Goal: Task Accomplishment & Management: Complete application form

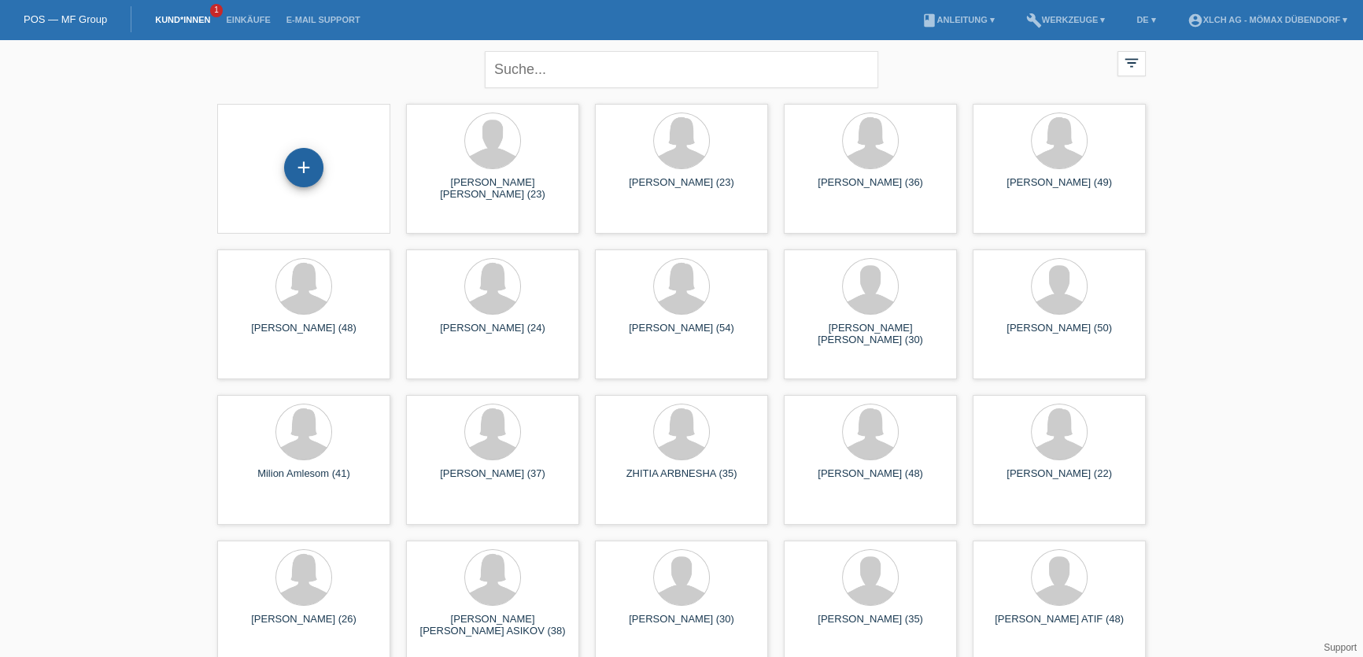
click at [300, 170] on div "+" at bounding box center [303, 167] width 39 height 39
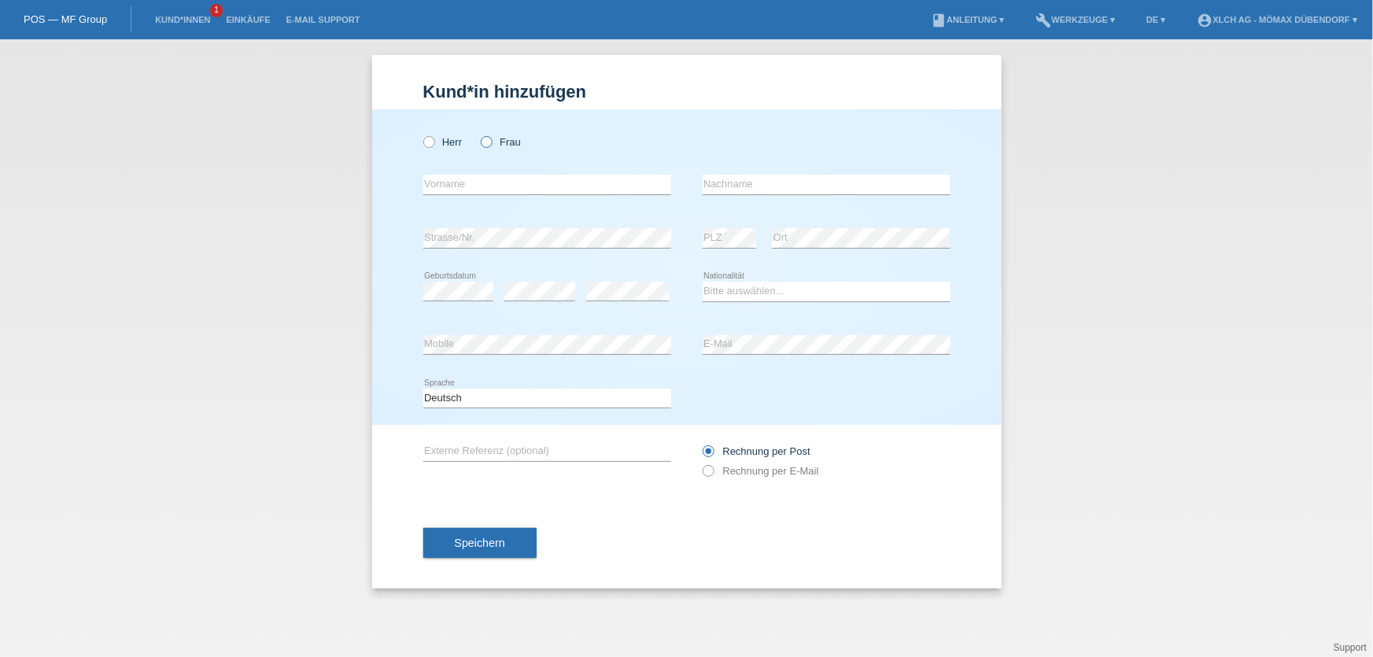
click at [483, 147] on label "Frau" at bounding box center [501, 142] width 40 height 12
click at [483, 146] on input "Frau" at bounding box center [486, 141] width 10 height 10
radio input "true"
drag, startPoint x: 488, startPoint y: 176, endPoint x: 559, endPoint y: 194, distance: 72.9
click at [489, 177] on input "text" at bounding box center [547, 185] width 248 height 20
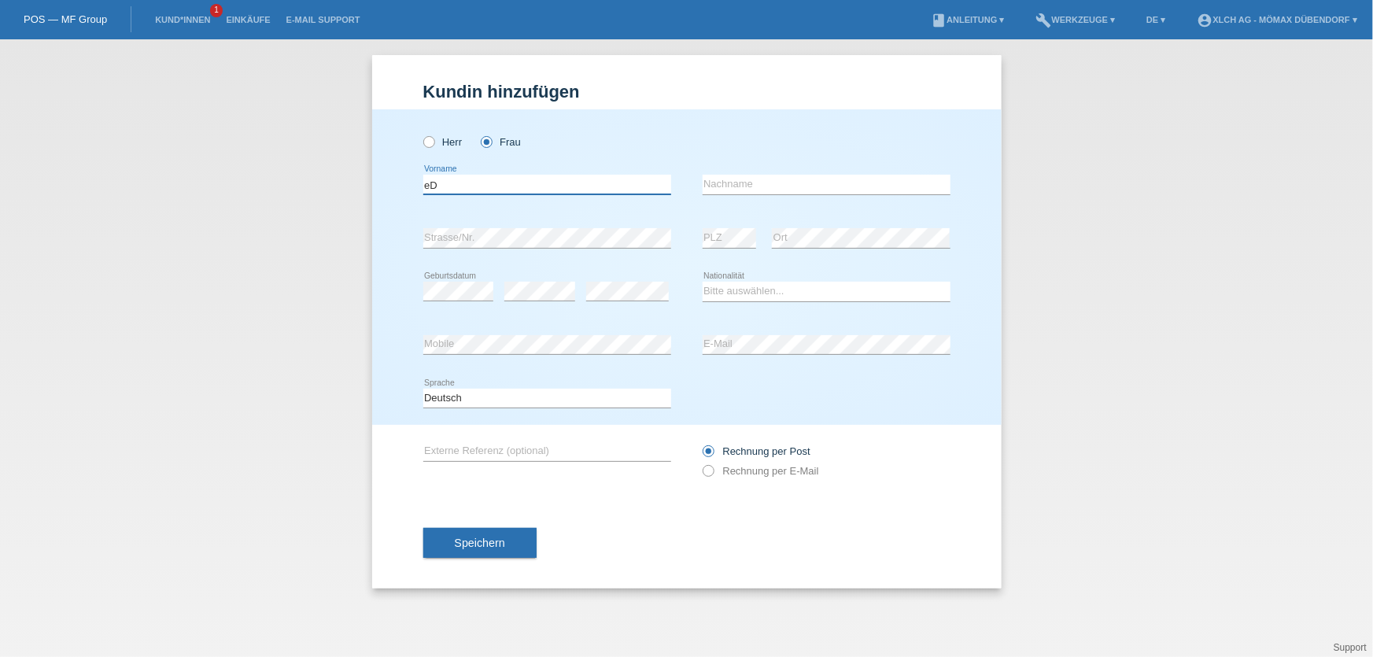
type input "e"
type input "[PERSON_NAME]"
type input "Stafa"
click at [754, 294] on select "Bitte auswählen... Schweiz Deutschland Liechtenstein Österreich ------------ Af…" at bounding box center [827, 291] width 248 height 19
select select "AL"
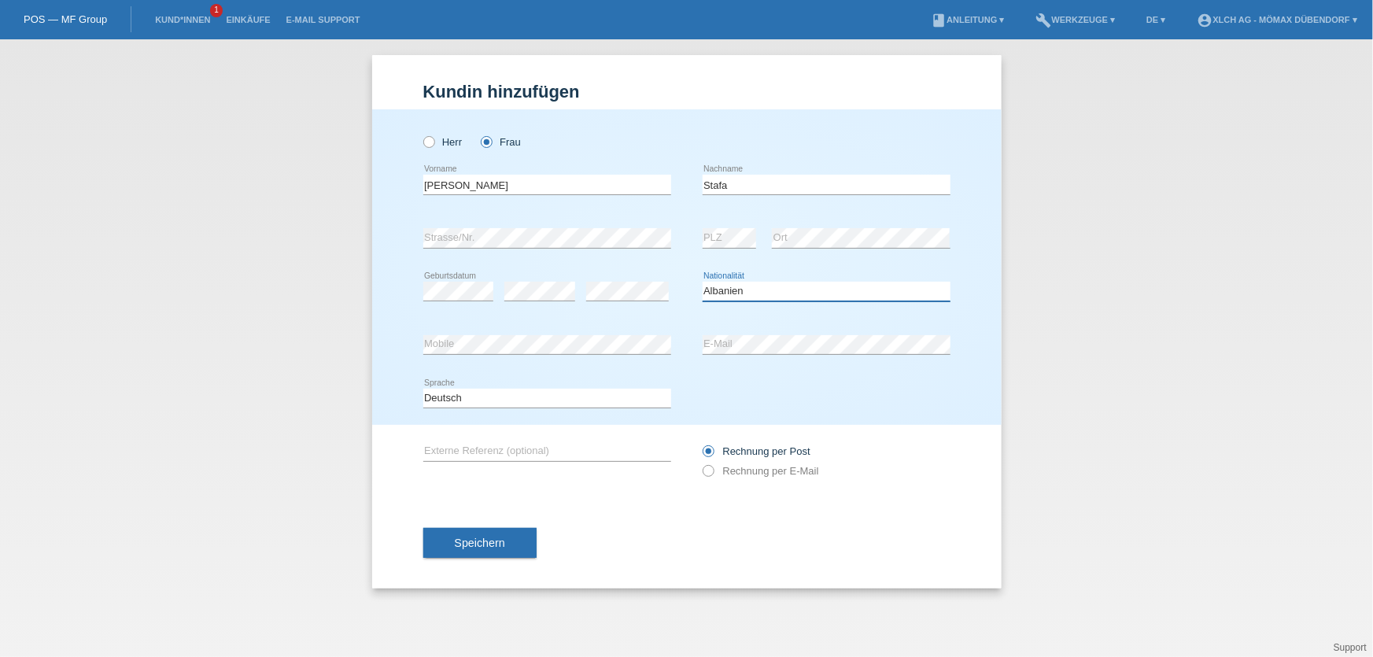
click at [703, 282] on select "Bitte auswählen... Schweiz Deutschland Liechtenstein Österreich ------------ Af…" at bounding box center [827, 291] width 248 height 19
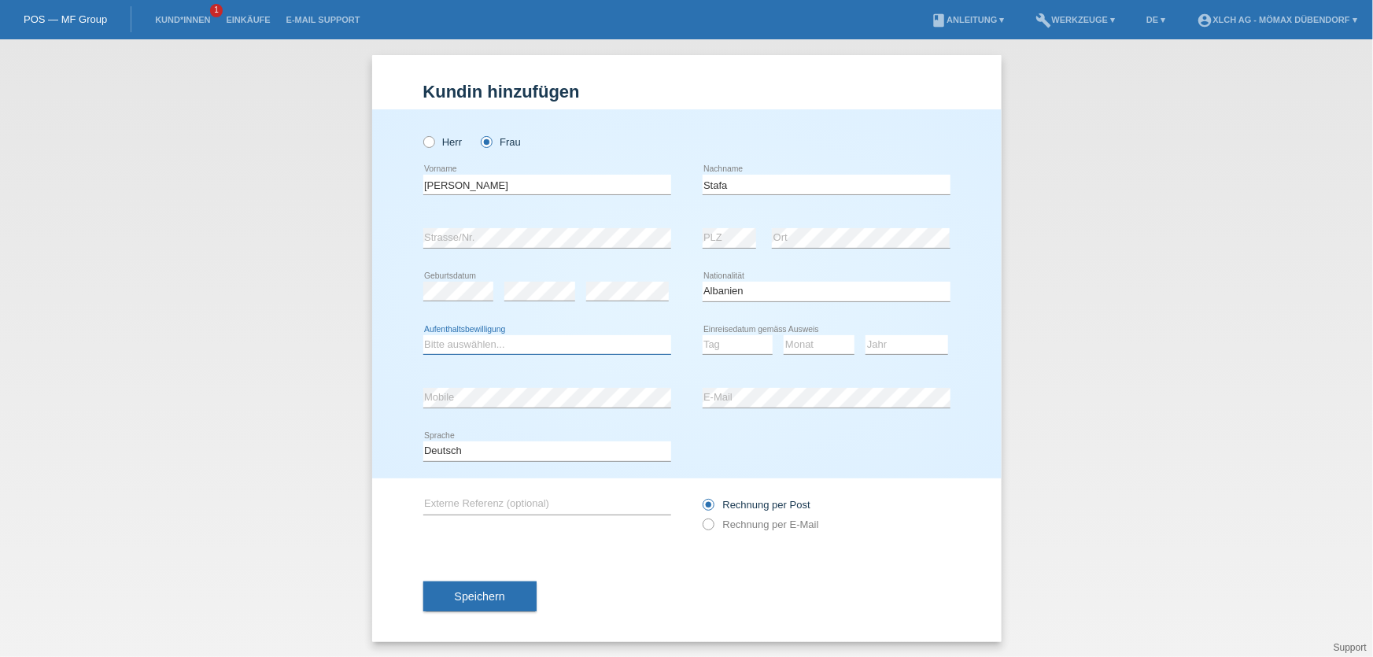
click at [507, 343] on select "Bitte auswählen... C B B - Flüchtlingsstatus Andere" at bounding box center [547, 344] width 248 height 19
select select "C"
click at [423, 335] on select "Bitte auswählen... C B B - Flüchtlingsstatus Andere" at bounding box center [547, 344] width 248 height 19
click at [735, 344] on select "Tag 01 02 03 04 05 06 07 08 09 10 11" at bounding box center [738, 344] width 71 height 19
select select "22"
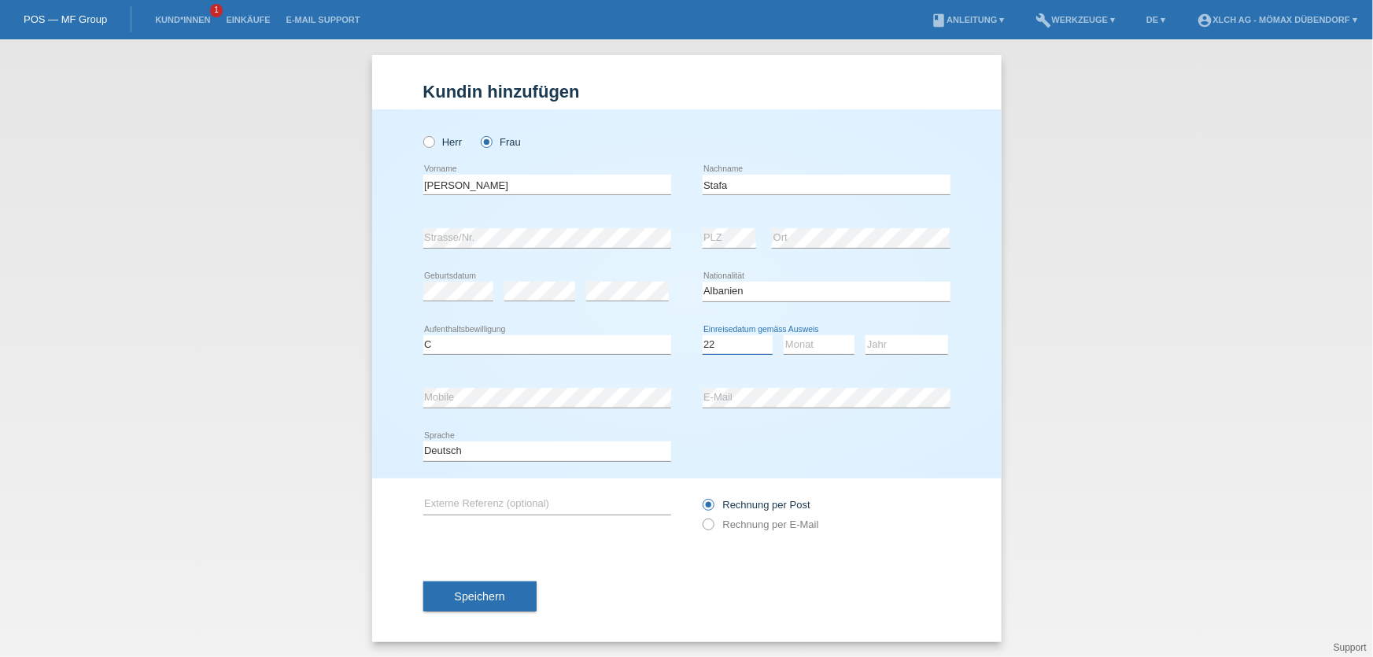
click at [703, 335] on select "Tag 01 02 03 04 05 06 07 08 09 10 11" at bounding box center [738, 344] width 71 height 19
click at [809, 342] on select "Monat 01 02 03 04 05 06 07 08 09 10 11" at bounding box center [819, 344] width 71 height 19
select select "10"
click at [784, 335] on select "Monat 01 02 03 04 05 06 07 08 09 10 11" at bounding box center [819, 344] width 71 height 19
click at [887, 346] on select "Jahr 2025 2024 2023 2022 2021 2020 2019 2018 2017 2016 2015 2014 2013 2012 2011…" at bounding box center [907, 344] width 83 height 19
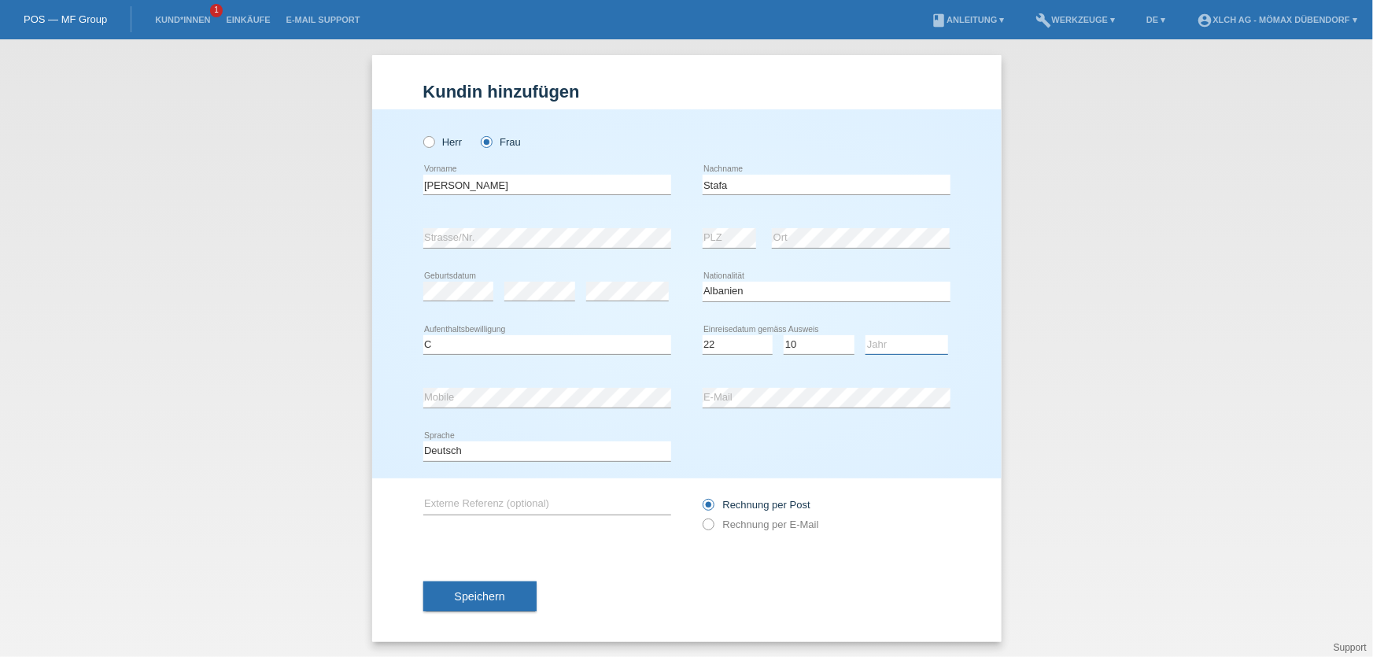
select select "2013"
click at [866, 335] on select "Jahr 2025 2024 2023 2022 2021 2020 2019 2018 2017 2016 2015 2014 2013 2012 2011…" at bounding box center [907, 344] width 83 height 19
click at [510, 598] on button "Speichern" at bounding box center [479, 597] width 113 height 30
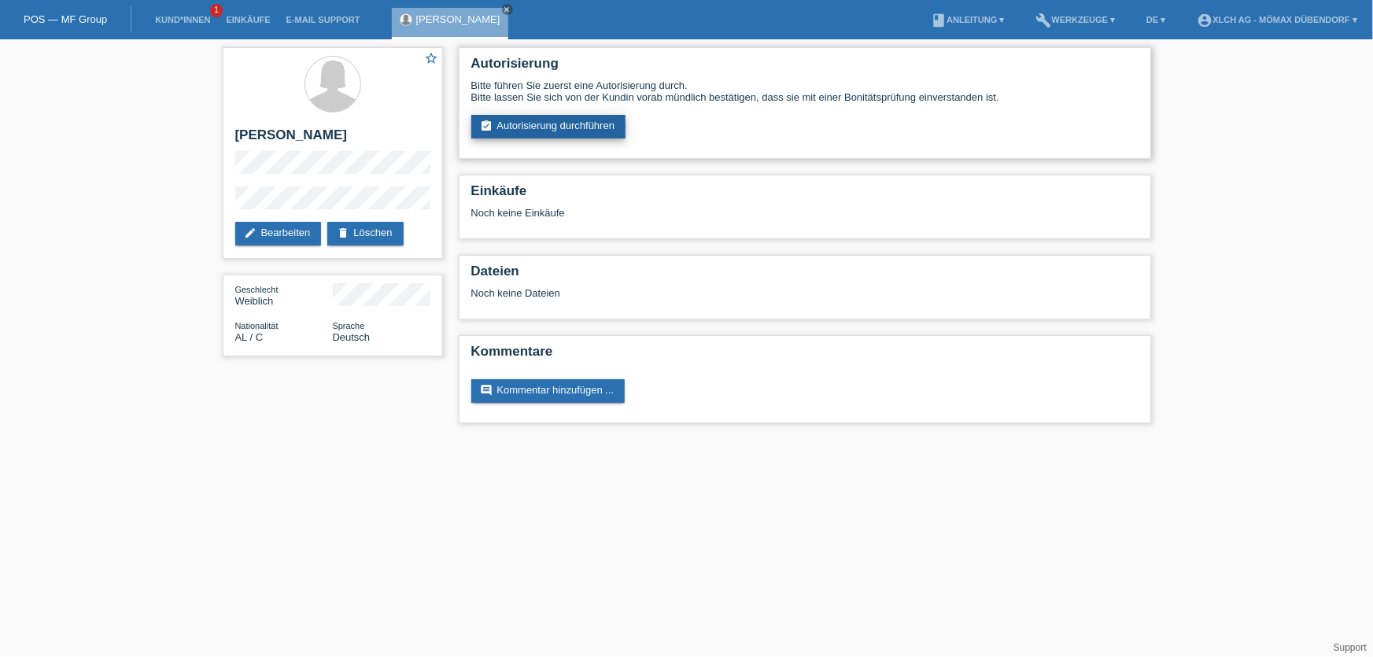
click at [535, 131] on link "assignment_turned_in Autorisierung durchführen" at bounding box center [548, 127] width 155 height 24
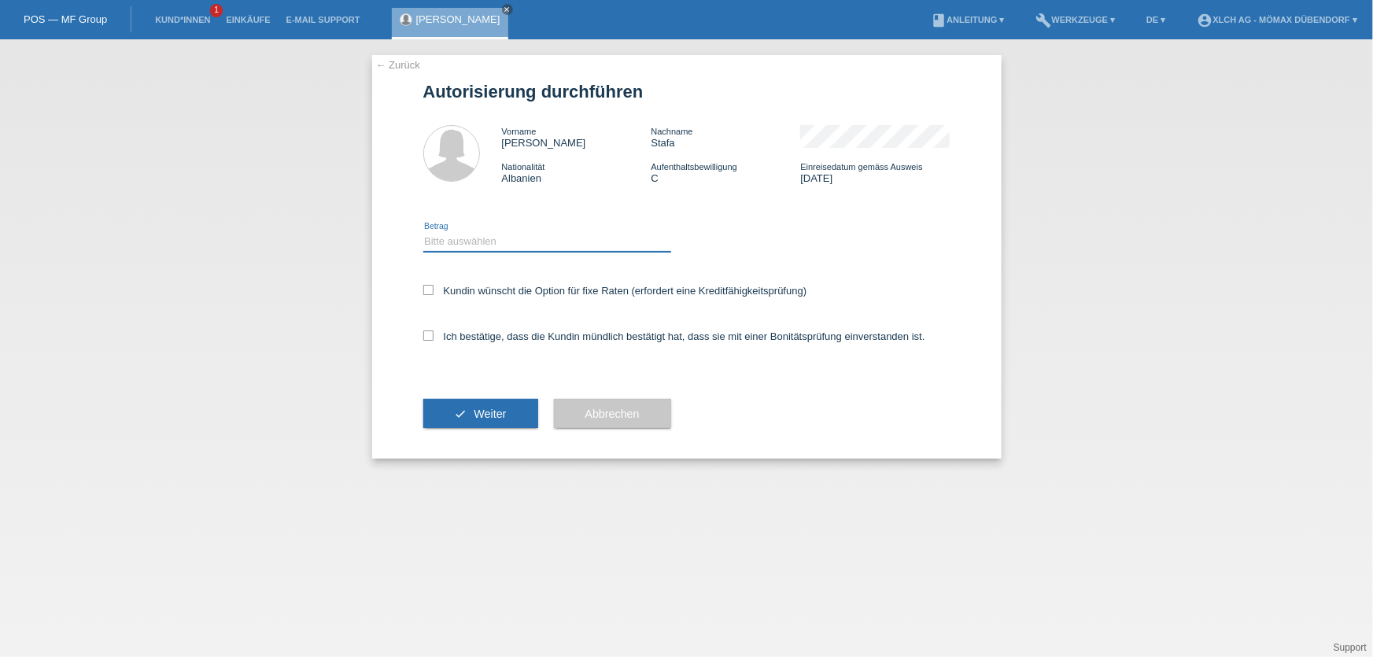
click at [464, 242] on select "Bitte auswählen CHF 1.00 - CHF 499.00 CHF 500.00 - CHF 1'999.00 CHF 2'000.00 - …" at bounding box center [547, 241] width 248 height 19
select select "2"
click at [423, 232] on select "Bitte auswählen CHF 1.00 - CHF 499.00 CHF 500.00 - CHF 1'999.00 CHF 2'000.00 - …" at bounding box center [547, 241] width 248 height 19
click at [423, 294] on icon at bounding box center [428, 290] width 10 height 10
click at [423, 294] on input "Kundin wünscht die Option für fixe Raten (erfordert eine Kreditfähigkeitsprüfun…" at bounding box center [428, 290] width 10 height 10
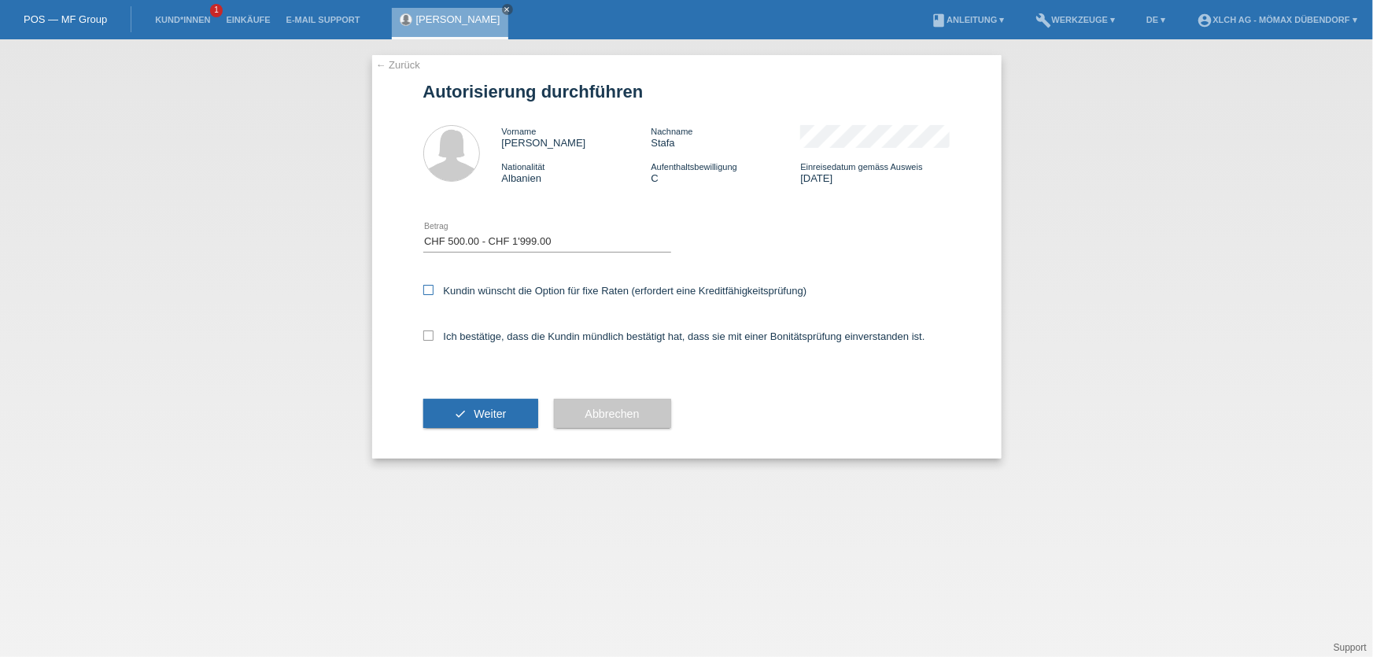
checkbox input "true"
click at [424, 339] on icon at bounding box center [428, 336] width 10 height 10
click at [424, 339] on input "Ich bestätige, dass die Kundin mündlich bestätigt hat, dass sie mit einer Bonit…" at bounding box center [428, 336] width 10 height 10
checkbox input "true"
click at [436, 402] on button "check Weiter" at bounding box center [480, 414] width 115 height 30
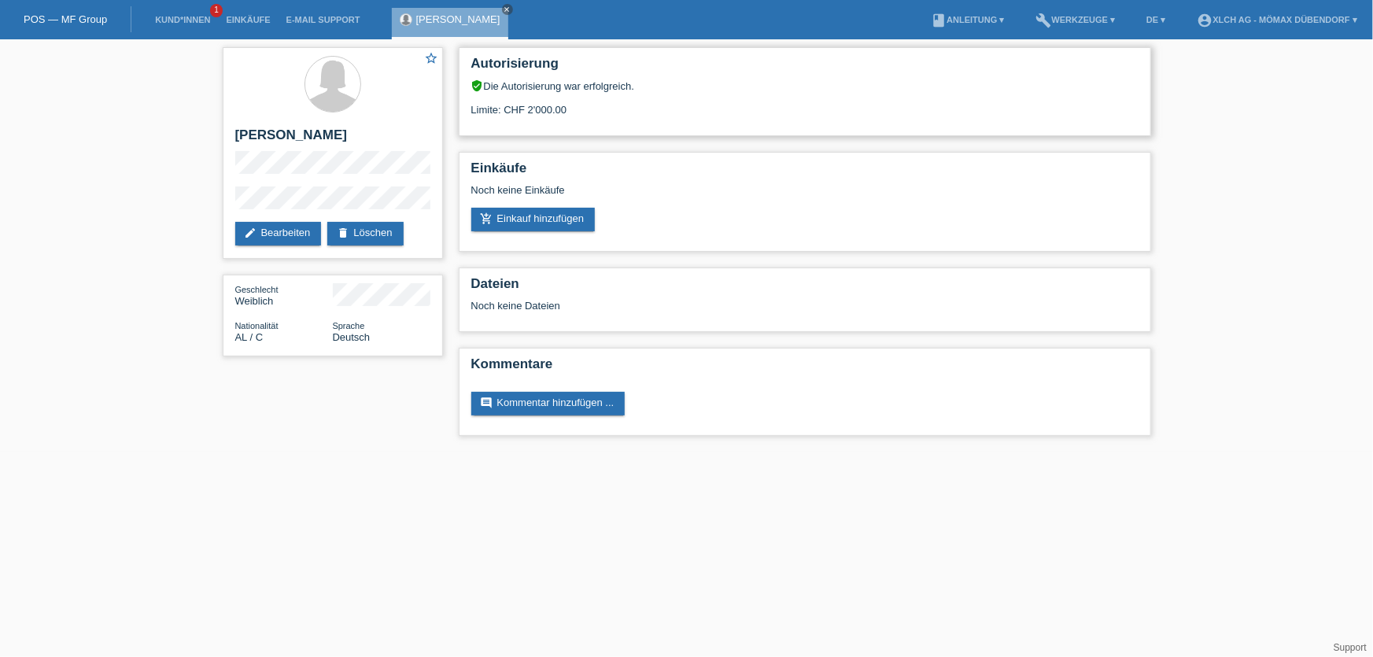
drag, startPoint x: 486, startPoint y: 108, endPoint x: 637, endPoint y: 108, distance: 151.9
click at [637, 108] on div "Limite: CHF 2'000.00" at bounding box center [804, 104] width 667 height 24
drag, startPoint x: 540, startPoint y: 116, endPoint x: 668, endPoint y: 97, distance: 129.6
click at [668, 97] on div "Autorisierung verified_user Die Autorisierung war erfolgreich. Limite: CHF 2'00…" at bounding box center [805, 91] width 692 height 89
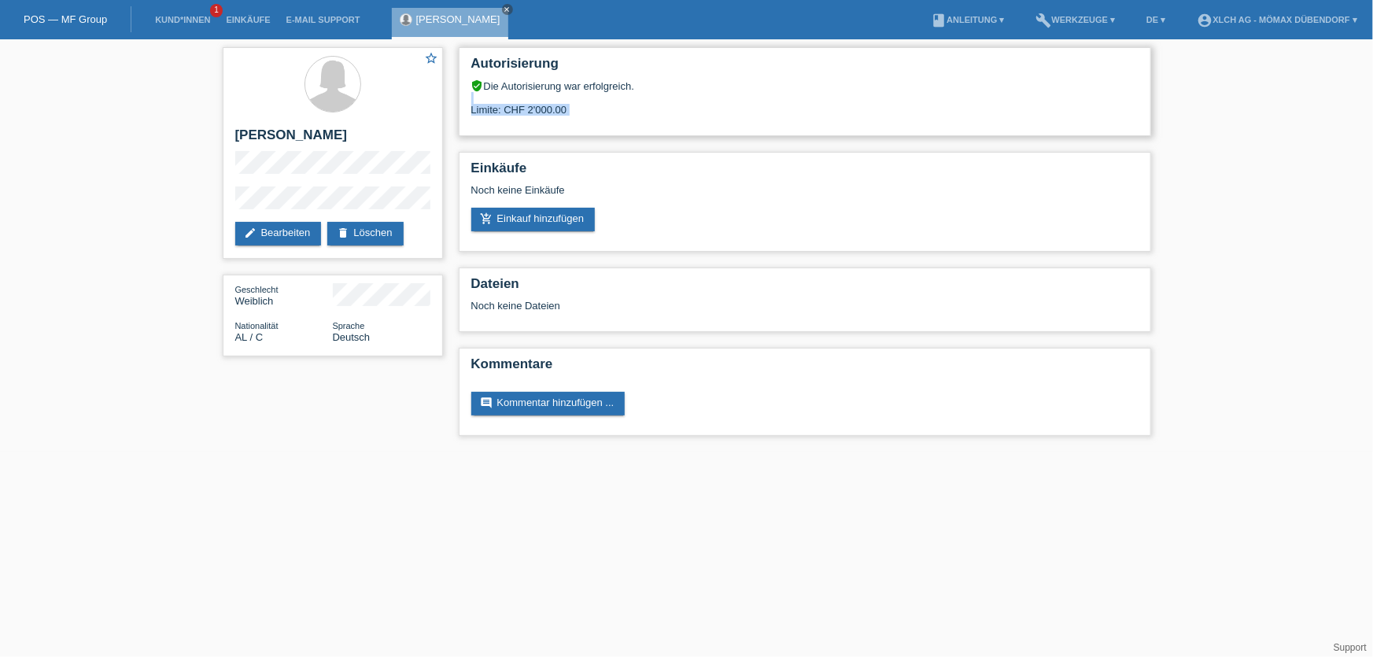
click at [668, 97] on div "Limite: CHF 2'000.00" at bounding box center [804, 104] width 667 height 24
drag, startPoint x: 471, startPoint y: 109, endPoint x: 676, endPoint y: 102, distance: 204.7
click at [676, 102] on div "Limite: CHF 2'000.00" at bounding box center [804, 104] width 667 height 24
click at [246, 132] on h2 "[PERSON_NAME]" at bounding box center [332, 139] width 195 height 24
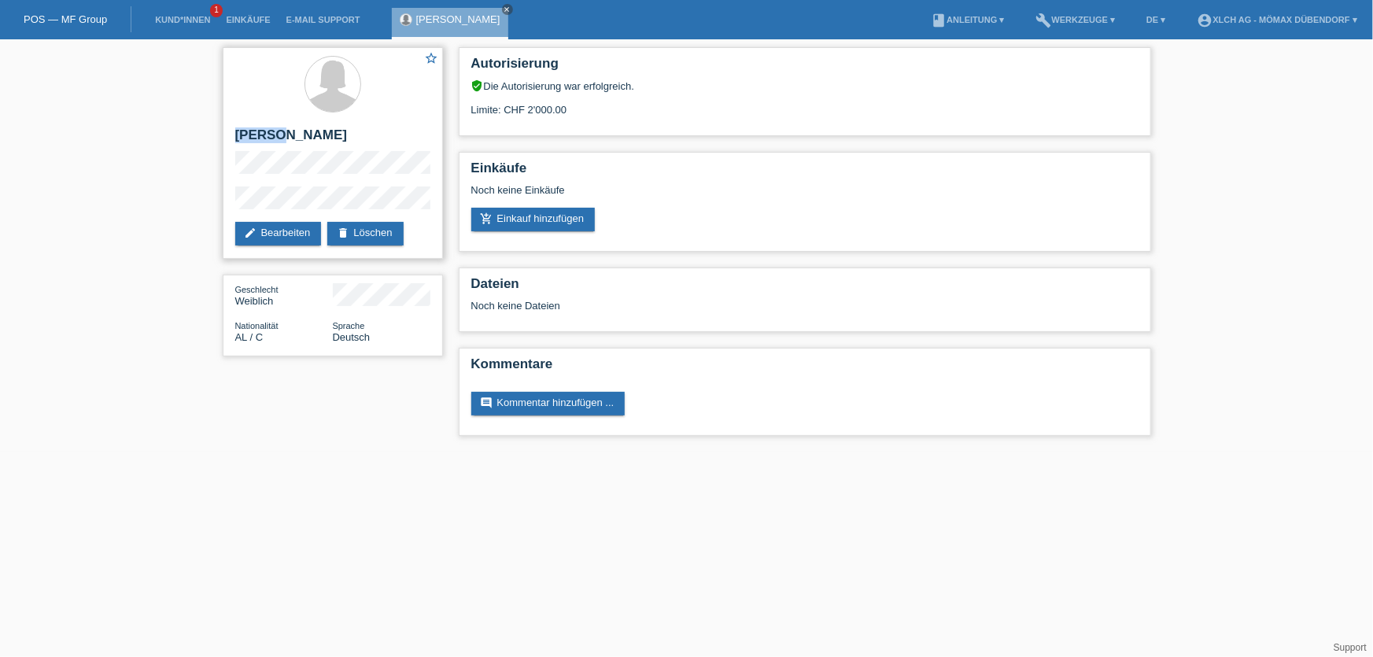
click at [246, 132] on h2 "[PERSON_NAME]" at bounding box center [332, 139] width 195 height 24
click at [367, 205] on div "star_border [PERSON_NAME] edit Bearbeiten delete Löschen" at bounding box center [333, 153] width 220 height 212
click at [240, 127] on h2 "[PERSON_NAME]" at bounding box center [332, 139] width 195 height 24
click at [246, 127] on h2 "[PERSON_NAME]" at bounding box center [332, 139] width 195 height 24
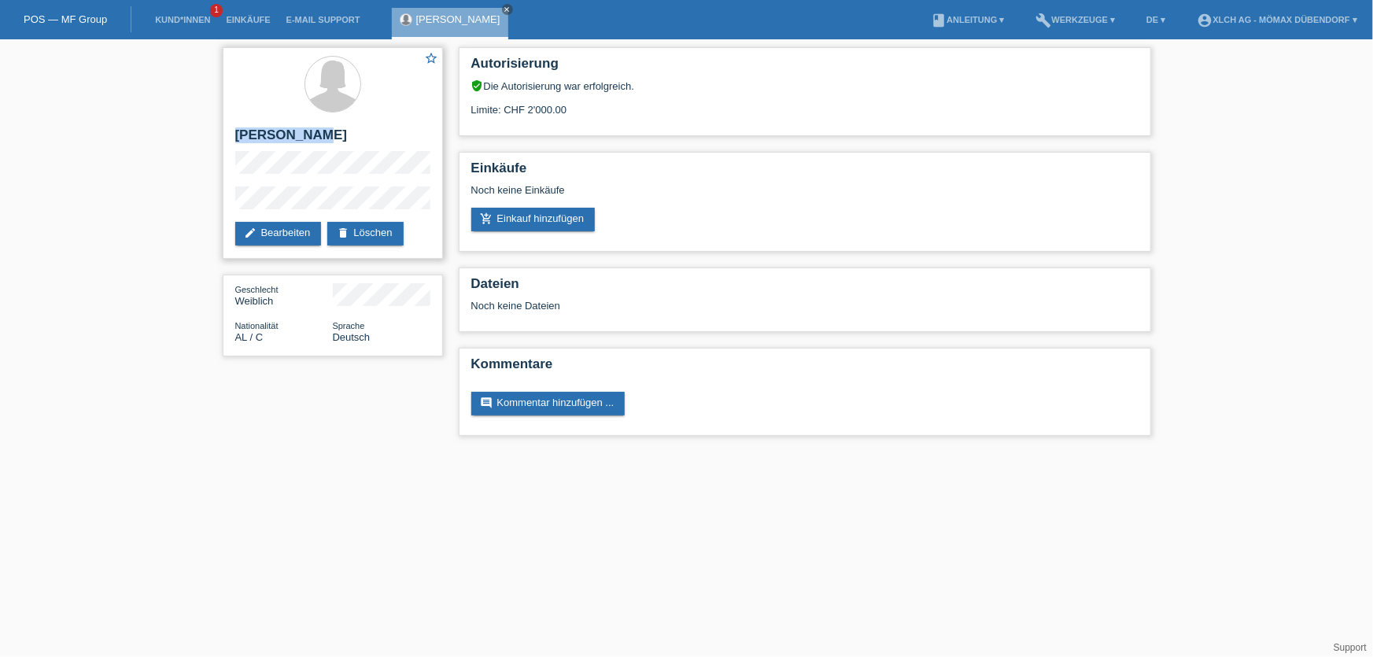
drag, startPoint x: 236, startPoint y: 131, endPoint x: 315, endPoint y: 130, distance: 78.7
click at [315, 130] on h2 "[PERSON_NAME]" at bounding box center [332, 139] width 195 height 24
copy h2 "[PERSON_NAME]"
click at [530, 224] on link "add_shopping_cart Einkauf hinzufügen" at bounding box center [533, 220] width 124 height 24
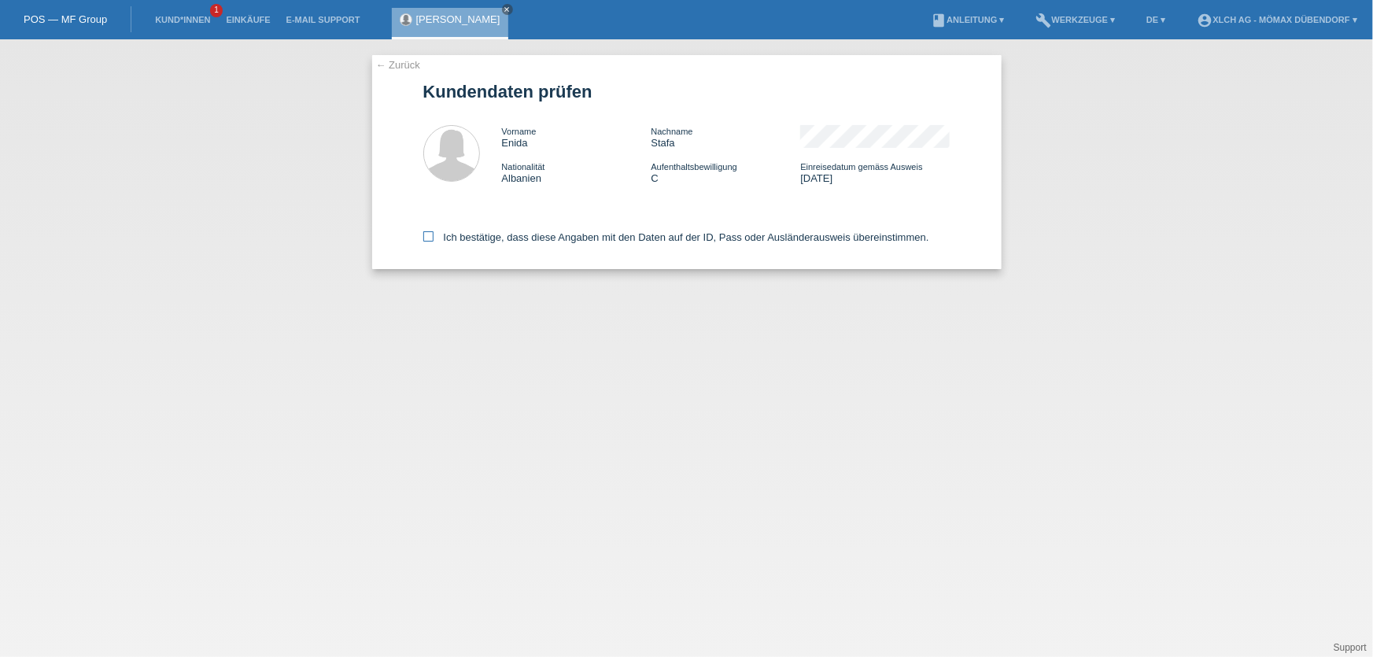
click at [432, 233] on icon at bounding box center [428, 236] width 10 height 10
click at [432, 233] on input "Ich bestätige, dass diese Angaben mit den Daten auf der ID, Pass oder Ausländer…" at bounding box center [428, 236] width 10 height 10
checkbox input "true"
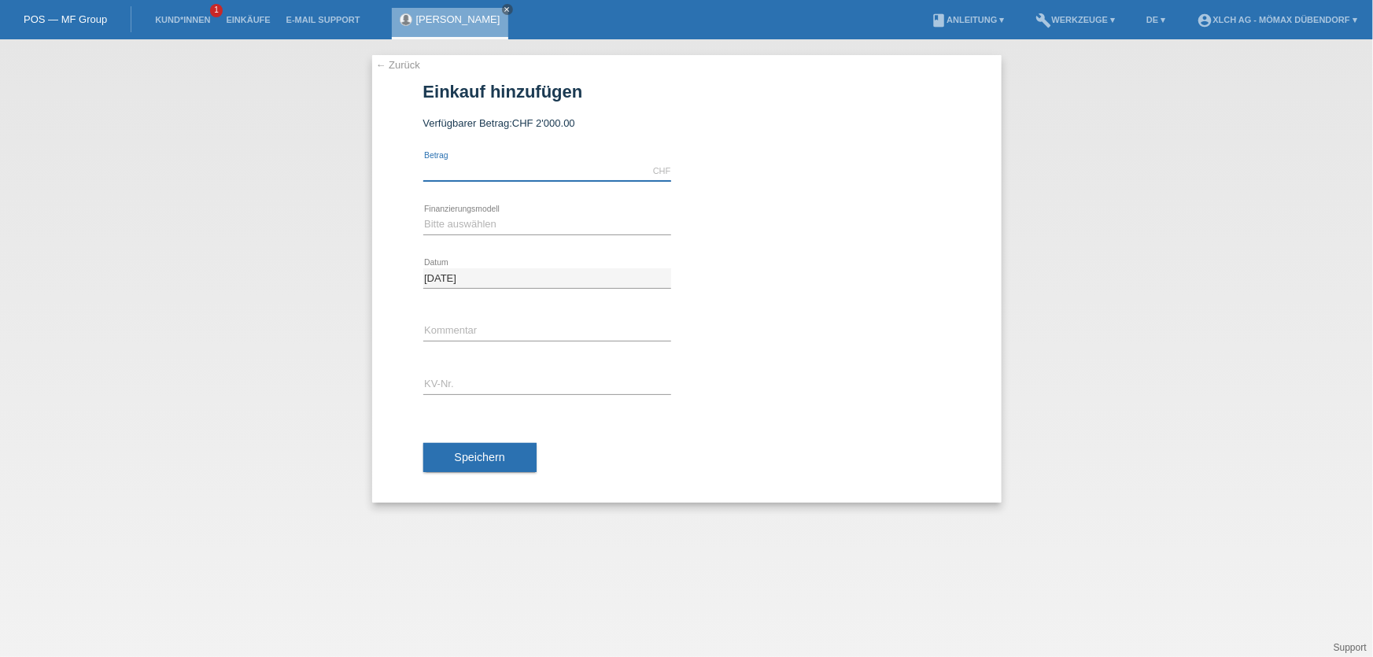
click at [496, 166] on input "text" at bounding box center [547, 171] width 248 height 20
type input "1328.00"
click at [493, 228] on select "Bitte auswählen Kauf auf Rechnung mit Teilzahlungsoption Fixe Raten - Zinsübern…" at bounding box center [547, 224] width 248 height 19
select select "113"
click at [423, 215] on select "Bitte auswählen Kauf auf Rechnung mit Teilzahlungsoption Fixe Raten - Zinsübern…" at bounding box center [547, 224] width 248 height 19
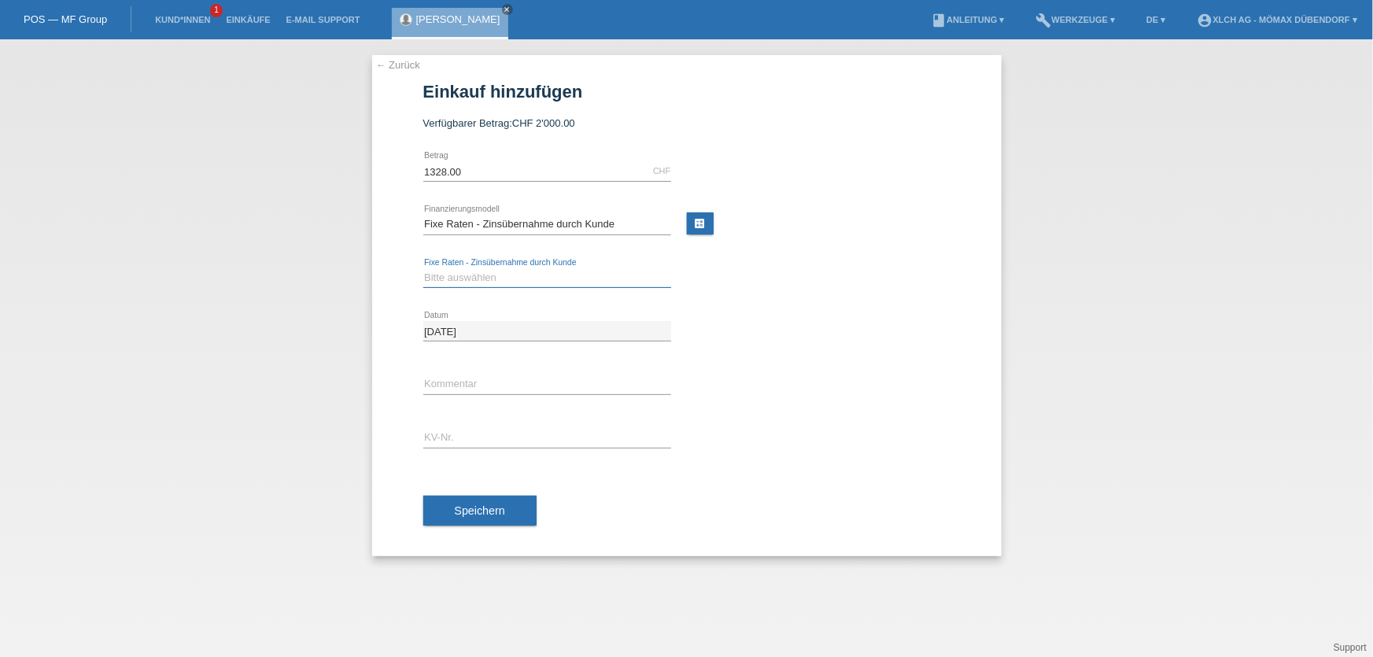
drag, startPoint x: 478, startPoint y: 279, endPoint x: 488, endPoint y: 283, distance: 10.2
click at [478, 279] on select "Bitte auswählen 6 Raten 12 Raten 24 Raten 36 Raten" at bounding box center [547, 277] width 248 height 19
click at [695, 220] on link "calculate" at bounding box center [700, 223] width 27 height 22
type input "1328.00"
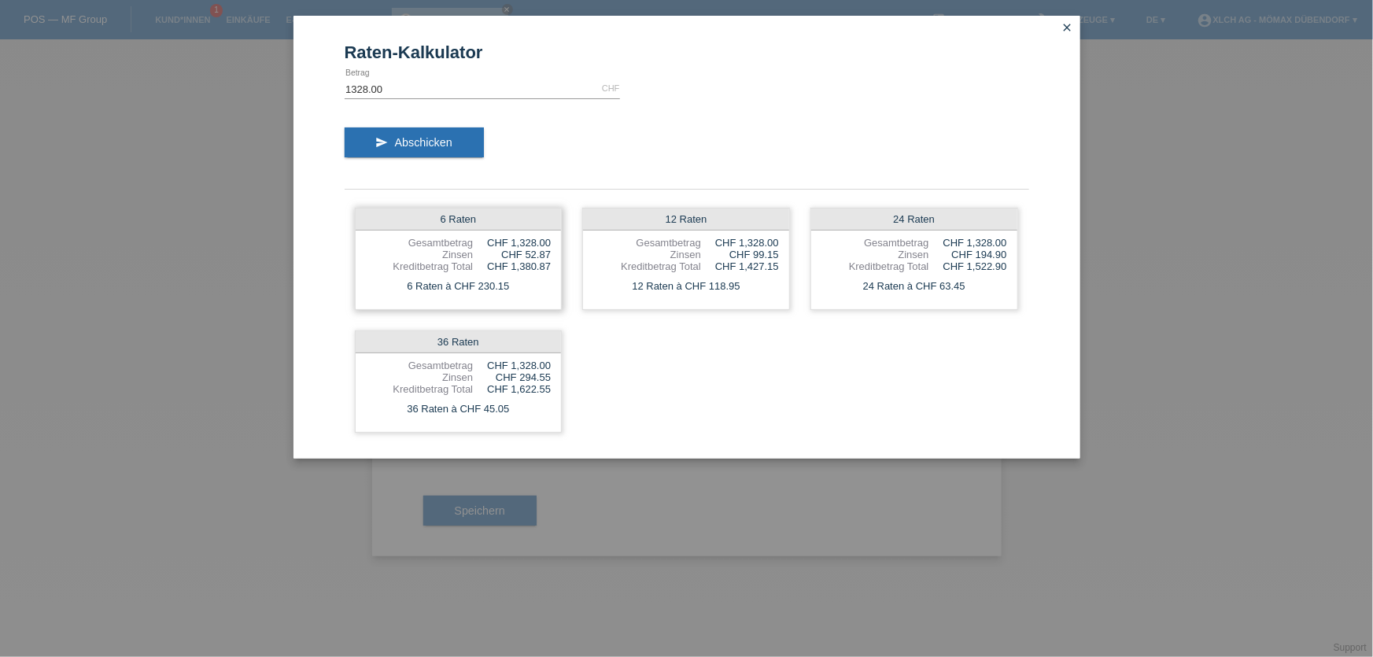
drag, startPoint x: 476, startPoint y: 284, endPoint x: 514, endPoint y: 286, distance: 37.8
click at [514, 286] on div "6 Raten à CHF 230.15" at bounding box center [459, 286] width 206 height 20
drag, startPoint x: 518, startPoint y: 259, endPoint x: 541, endPoint y: 256, distance: 23.8
click at [541, 256] on div "6 Raten Gesamtbetrag CHF 1,328.00 Zinsen CHF 52.87 Kreditbetrag Total CHF 1,380…" at bounding box center [459, 259] width 208 height 102
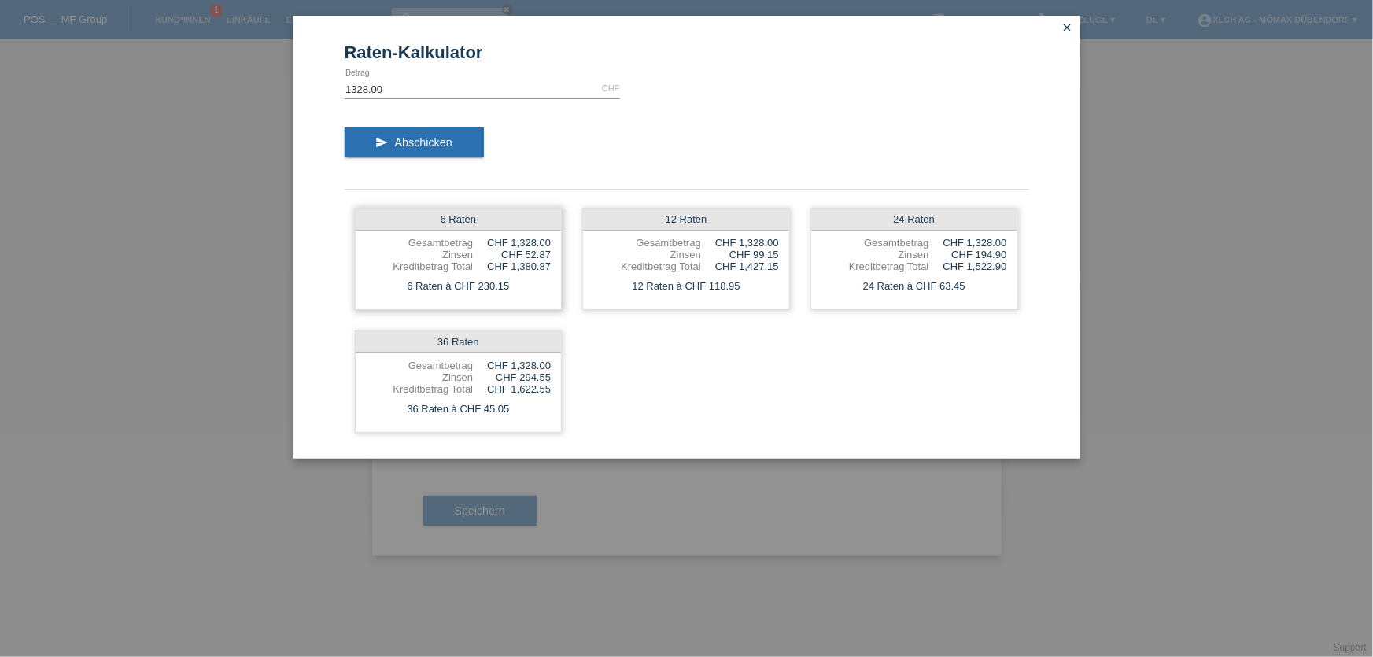
click at [541, 256] on div "CHF 52.87" at bounding box center [512, 255] width 78 height 12
drag, startPoint x: 524, startPoint y: 248, endPoint x: 552, endPoint y: 248, distance: 27.5
click at [552, 248] on div "6 Raten Gesamtbetrag CHF 1,328.00 Zinsen CHF 52.87 Kreditbetrag Total CHF 1,380…" at bounding box center [459, 259] width 208 height 102
drag, startPoint x: 634, startPoint y: 283, endPoint x: 737, endPoint y: 283, distance: 103.1
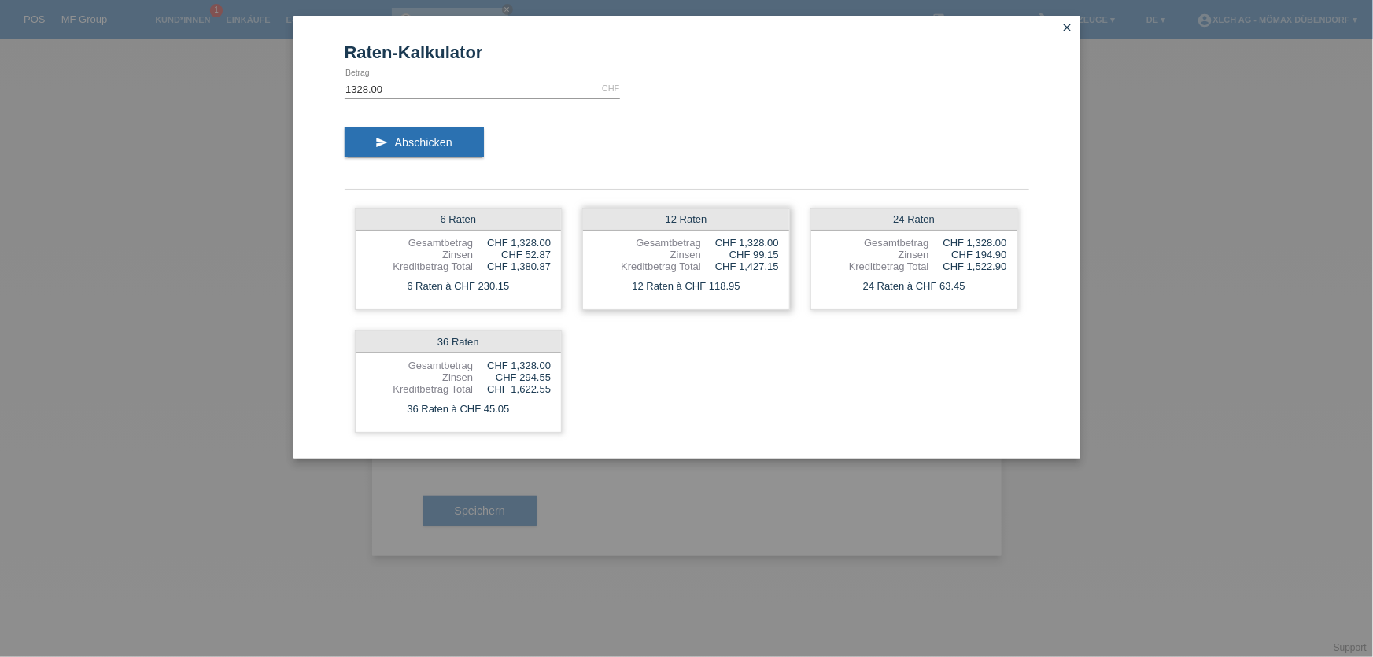
click at [737, 283] on div "12 Raten à CHF 118.95" at bounding box center [686, 286] width 206 height 20
drag, startPoint x: 712, startPoint y: 282, endPoint x: 761, endPoint y: 282, distance: 48.8
click at [761, 282] on div "12 Raten à CHF 118.95" at bounding box center [686, 286] width 206 height 20
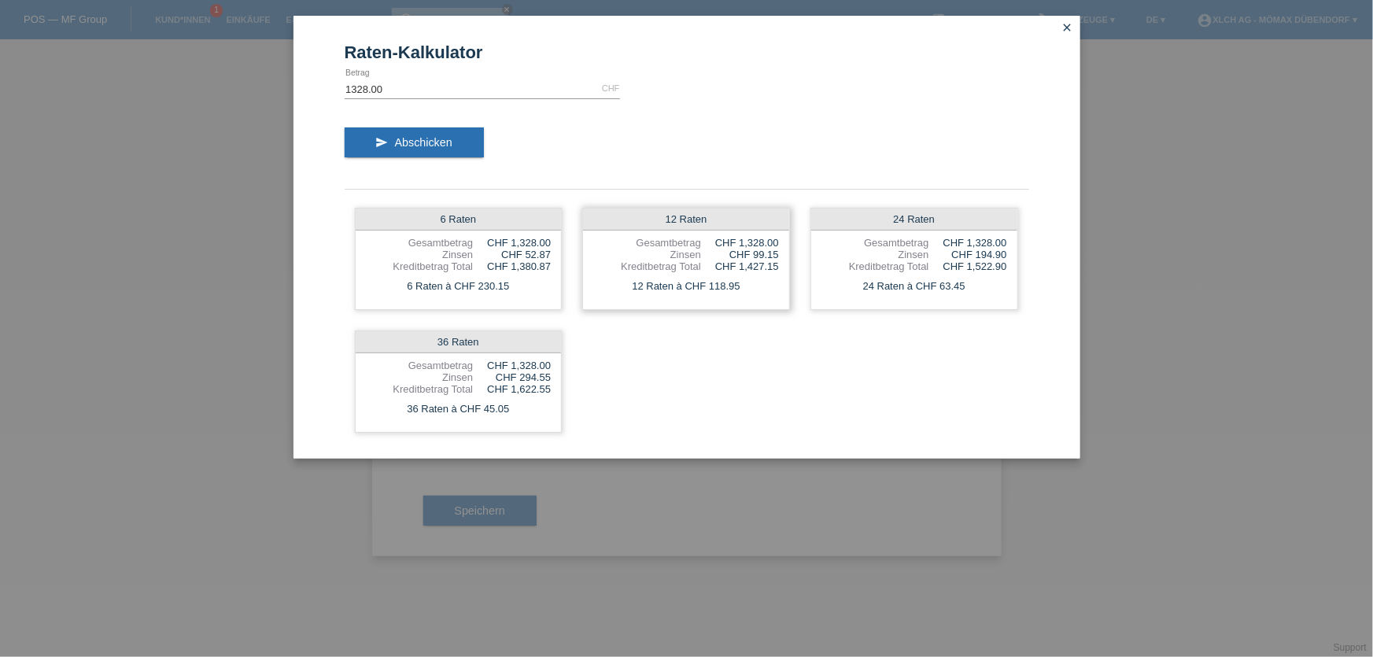
drag, startPoint x: 748, startPoint y: 244, endPoint x: 779, endPoint y: 242, distance: 30.7
click at [779, 242] on div "12 Raten Gesamtbetrag CHF 1,328.00 Zinsen CHF 99.15 Kreditbetrag Total CHF 1,42…" at bounding box center [686, 259] width 208 height 102
click at [780, 247] on div "12 Raten Gesamtbetrag CHF 1,328.00 Zinsen CHF 99.15 Kreditbetrag Total CHF 1,42…" at bounding box center [686, 259] width 208 height 102
drag, startPoint x: 754, startPoint y: 249, endPoint x: 781, endPoint y: 252, distance: 26.9
click at [781, 252] on div "12 Raten Gesamtbetrag CHF 1,328.00 Zinsen CHF 99.15 Kreditbetrag Total CHF 1,42…" at bounding box center [686, 259] width 208 height 102
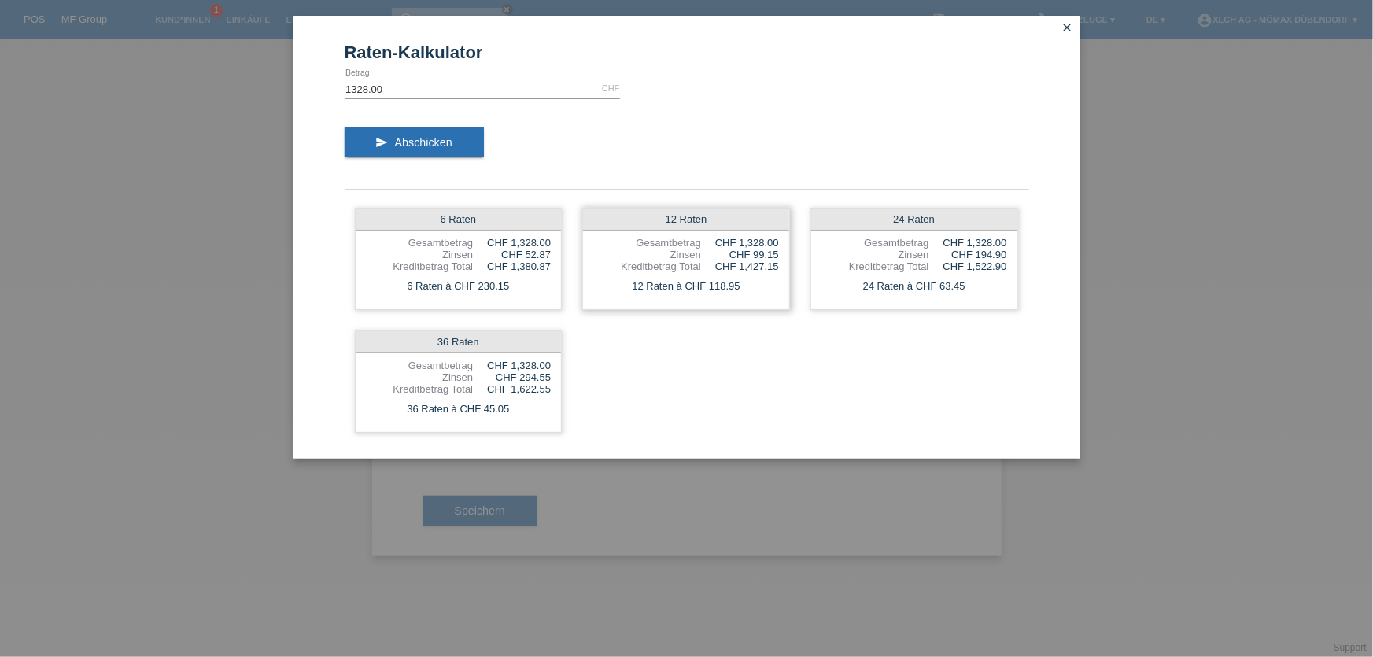
click at [781, 252] on div "12 Raten Gesamtbetrag CHF 1,328.00 Zinsen CHF 99.15 Kreditbetrag Total CHF 1,42…" at bounding box center [686, 259] width 208 height 102
click at [1073, 27] on icon "close" at bounding box center [1068, 27] width 13 height 13
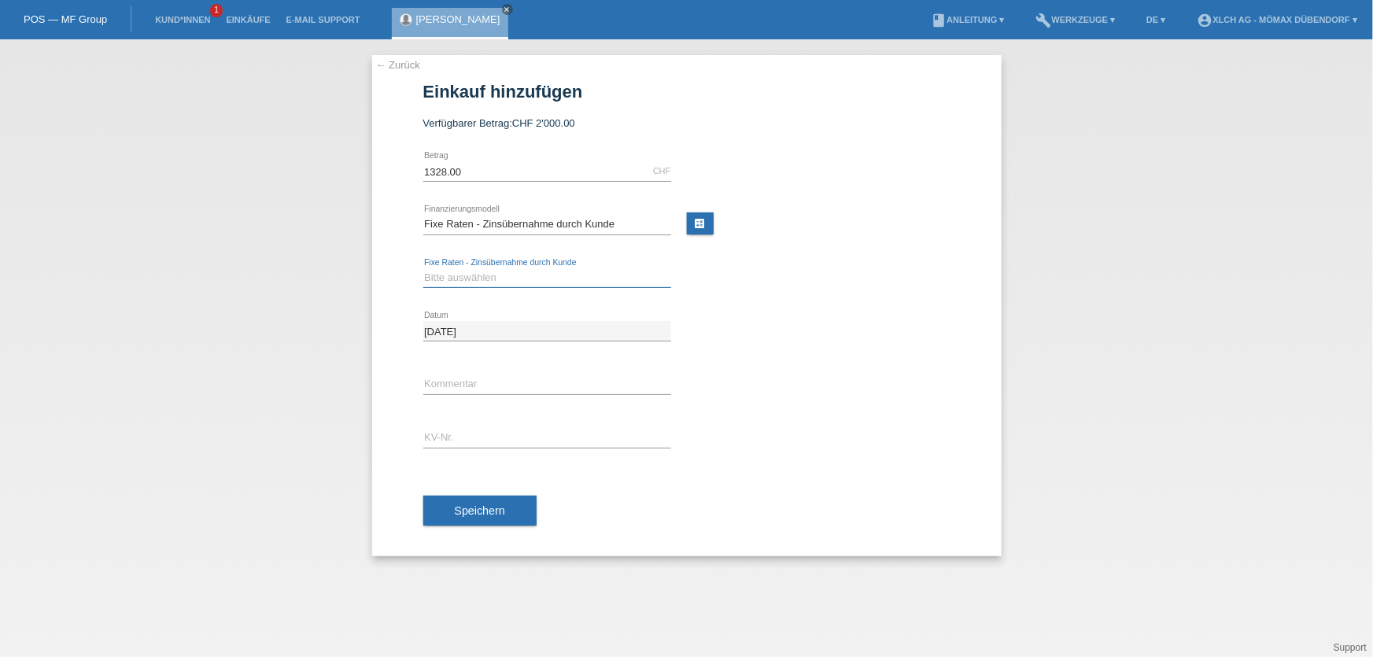
click at [482, 277] on select "Bitte auswählen 6 Raten 12 Raten 24 Raten 36 Raten" at bounding box center [547, 277] width 248 height 19
select select "324"
click at [423, 268] on select "Bitte auswählen 6 Raten 12 Raten 24 Raten 36 Raten" at bounding box center [547, 277] width 248 height 19
click at [473, 441] on input "text" at bounding box center [547, 438] width 248 height 20
type input "d"
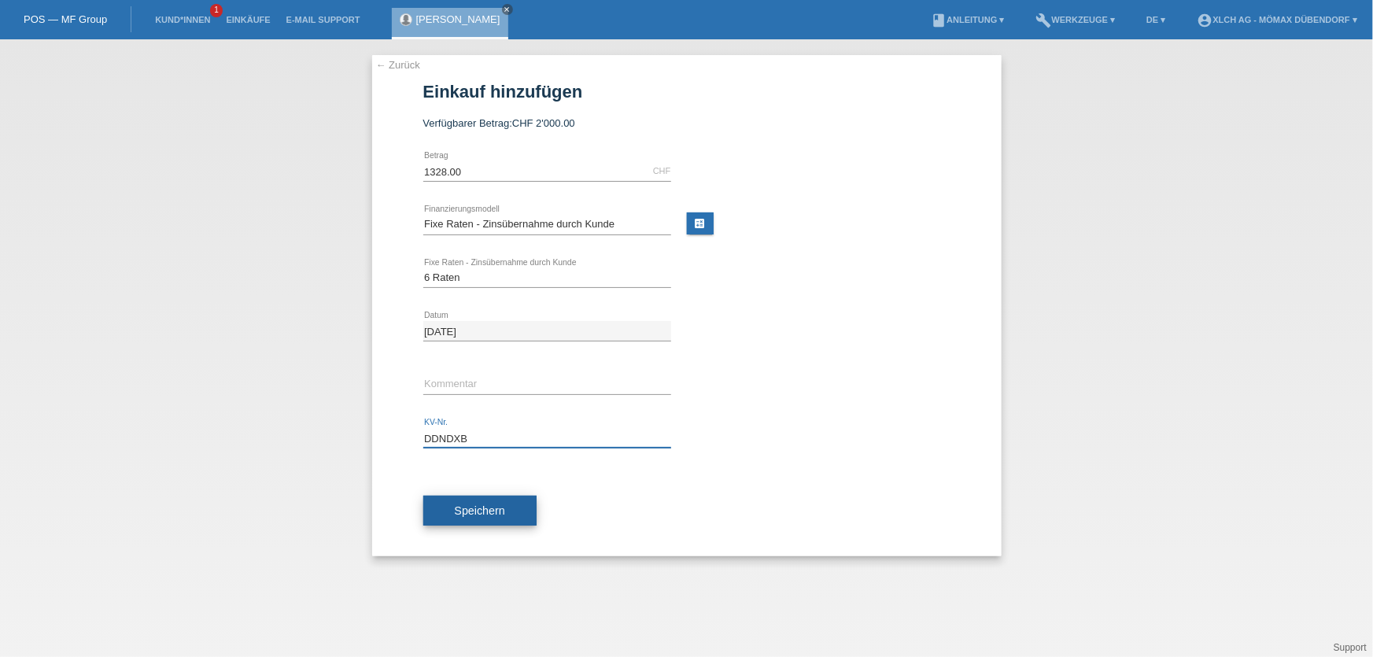
type input "DDNDXB"
click at [503, 518] on button "Speichern" at bounding box center [479, 511] width 113 height 30
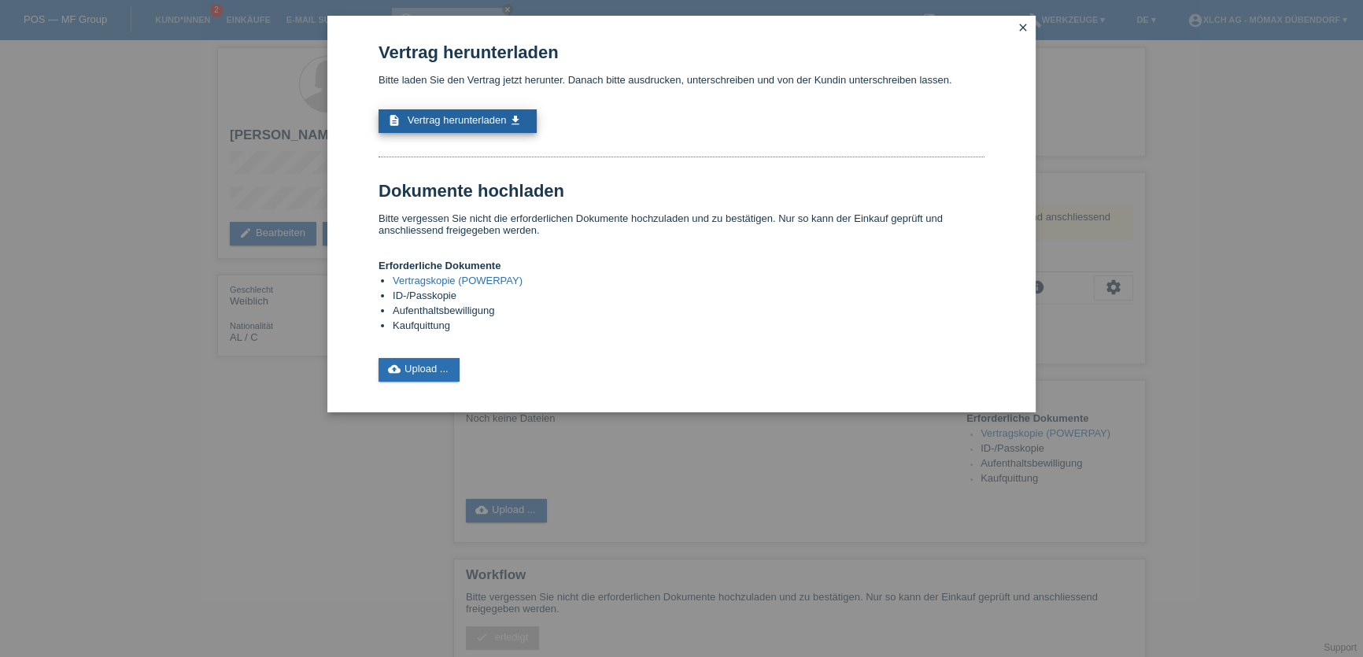
click at [459, 121] on span "Vertrag herunterladen" at bounding box center [457, 120] width 99 height 12
click at [415, 365] on link "cloud_upload Upload ..." at bounding box center [419, 370] width 81 height 24
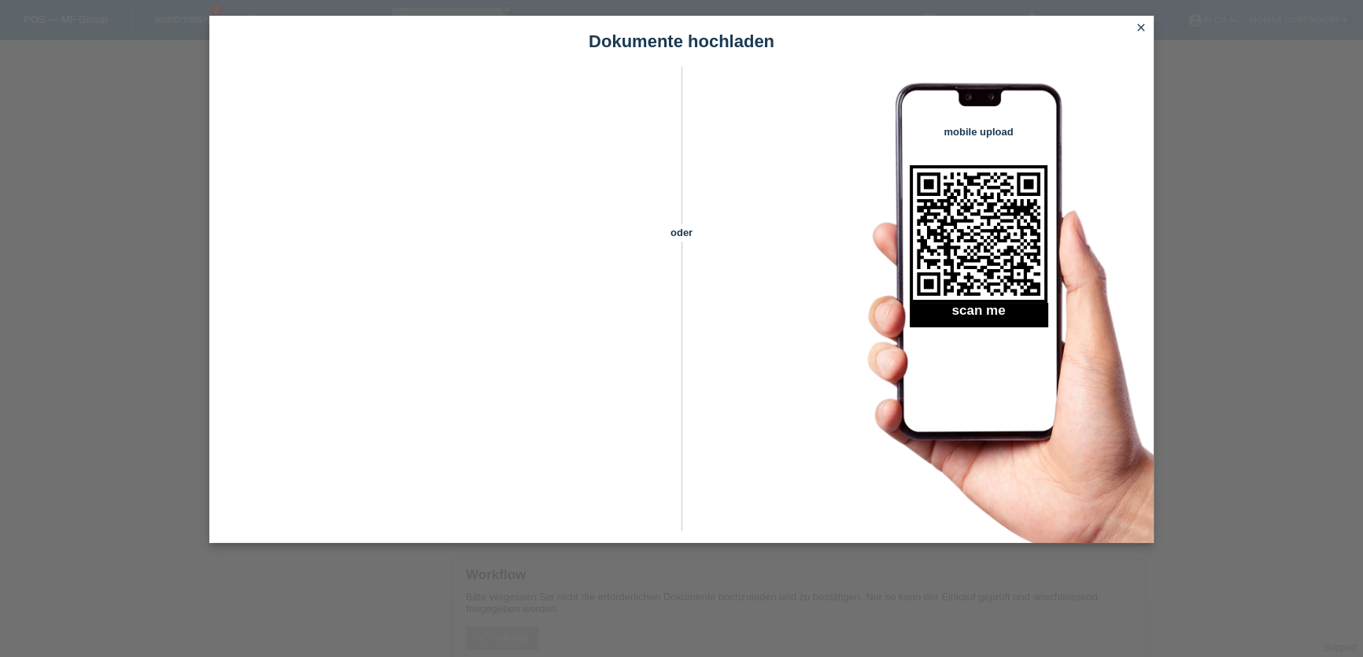
click at [1140, 34] on link "close" at bounding box center [1141, 29] width 20 height 18
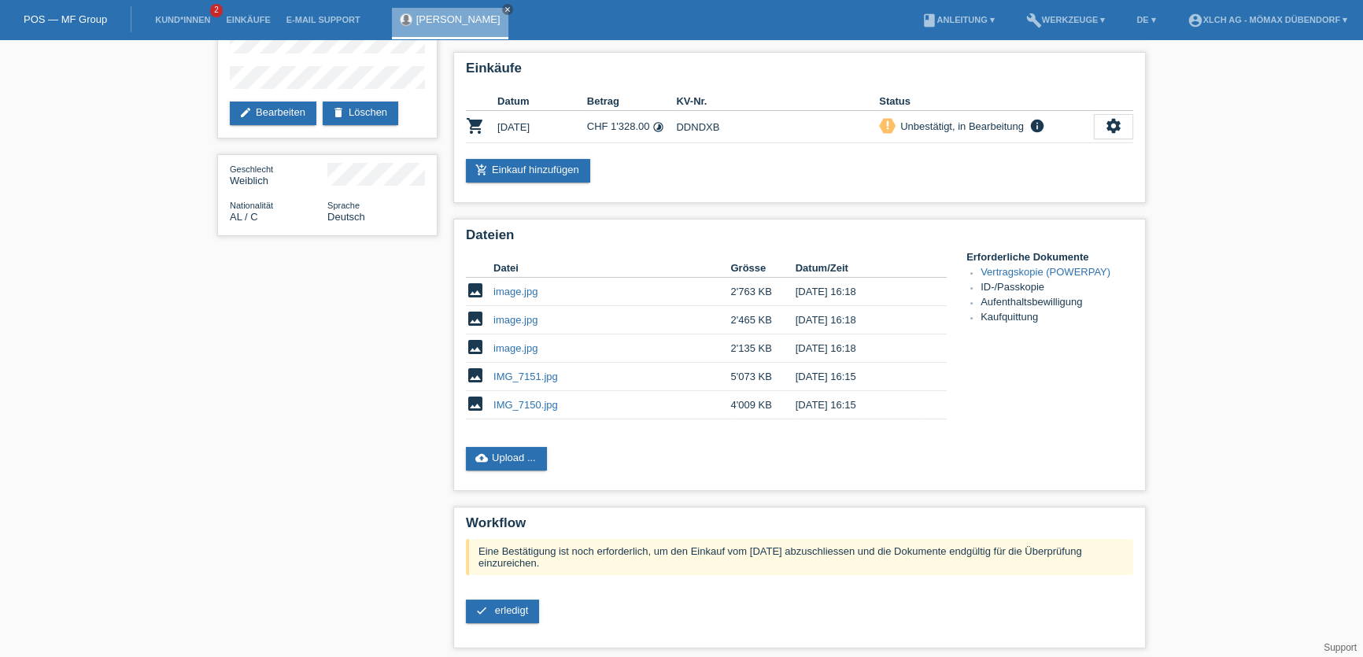
scroll to position [220, 0]
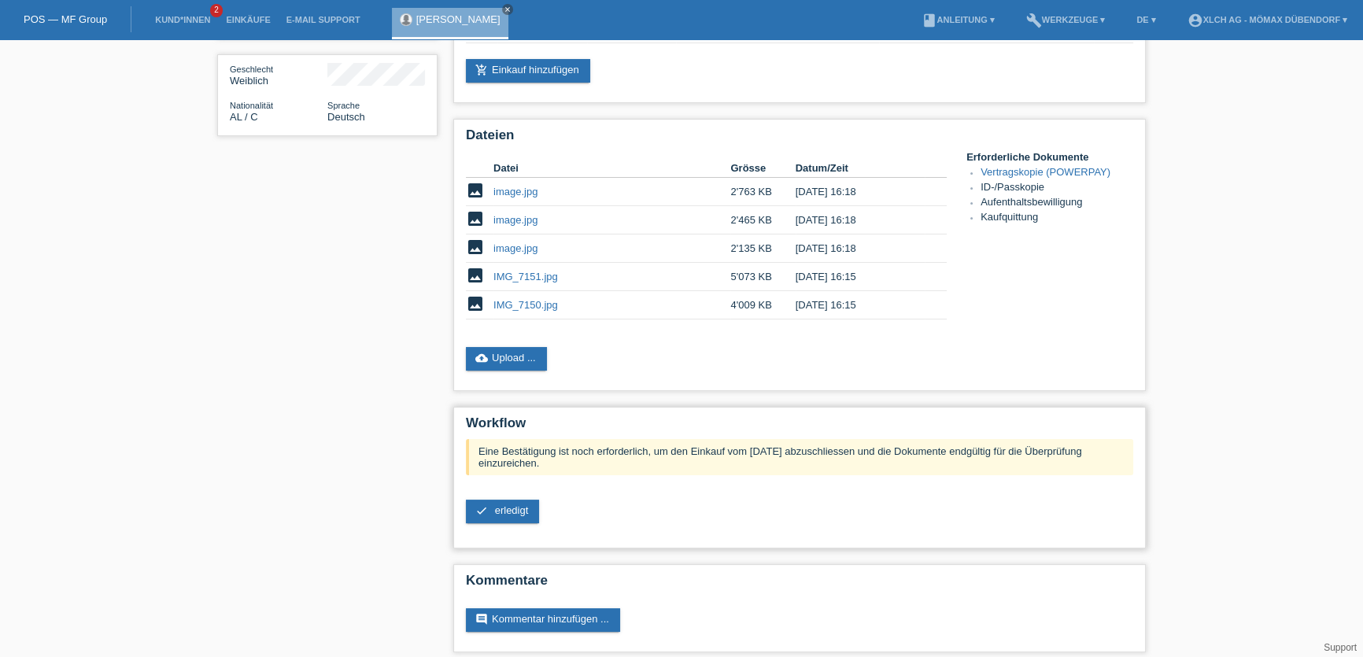
click at [521, 519] on div "Eine Bestätigung ist noch erforderlich, um den Einkauf vom [DATE] abzuschliesse…" at bounding box center [799, 487] width 667 height 96
click at [523, 506] on span "erledigt" at bounding box center [512, 510] width 34 height 12
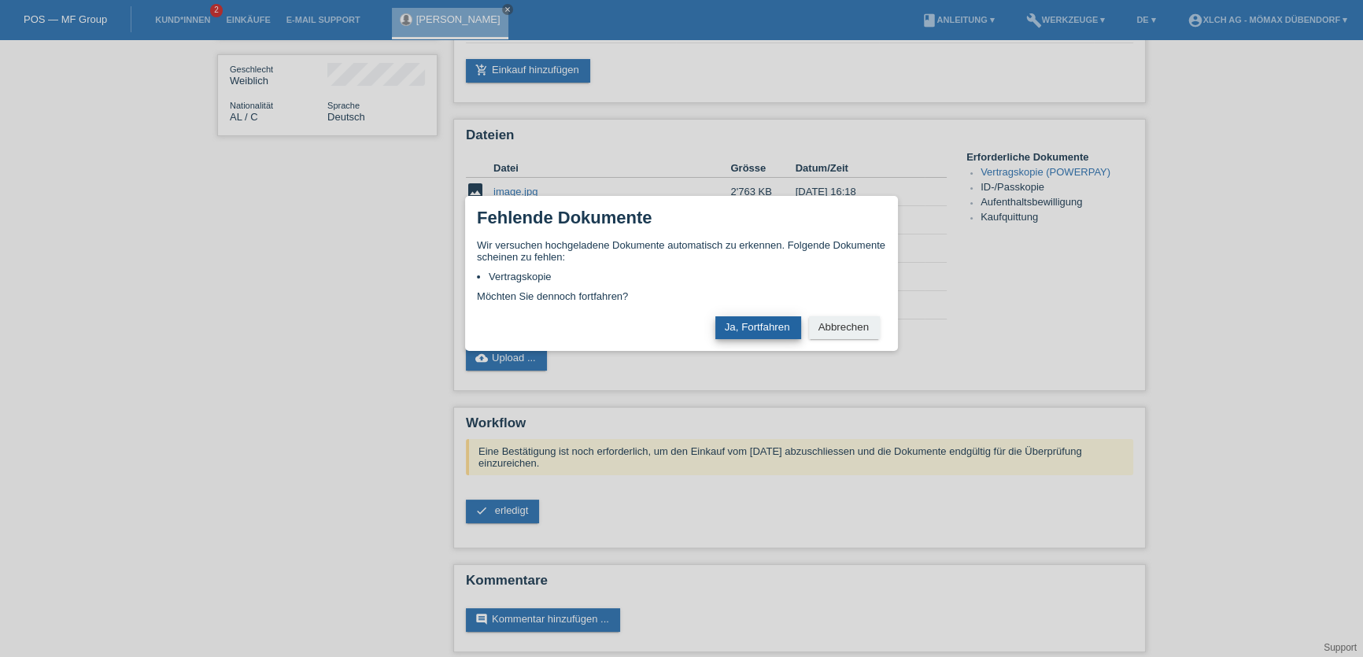
click at [739, 317] on button "Ja, Fortfahren" at bounding box center [758, 327] width 86 height 23
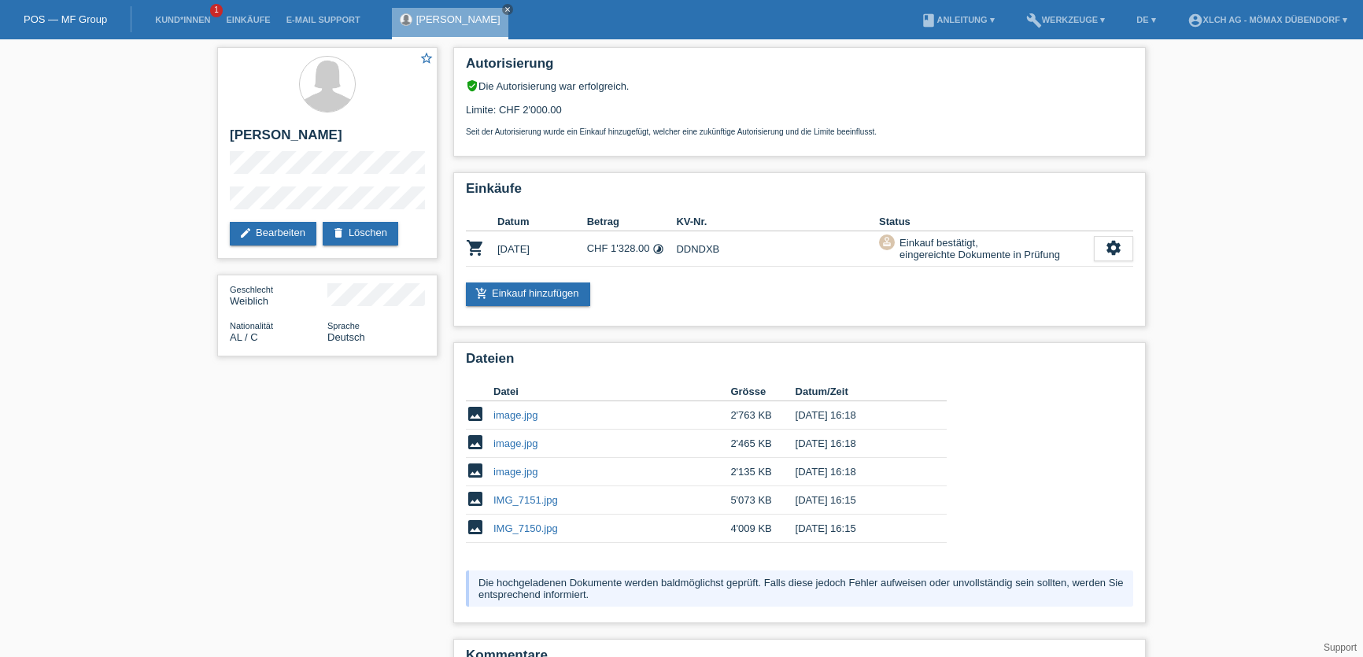
scroll to position [76, 0]
